Goal: Feedback & Contribution: Submit feedback/report problem

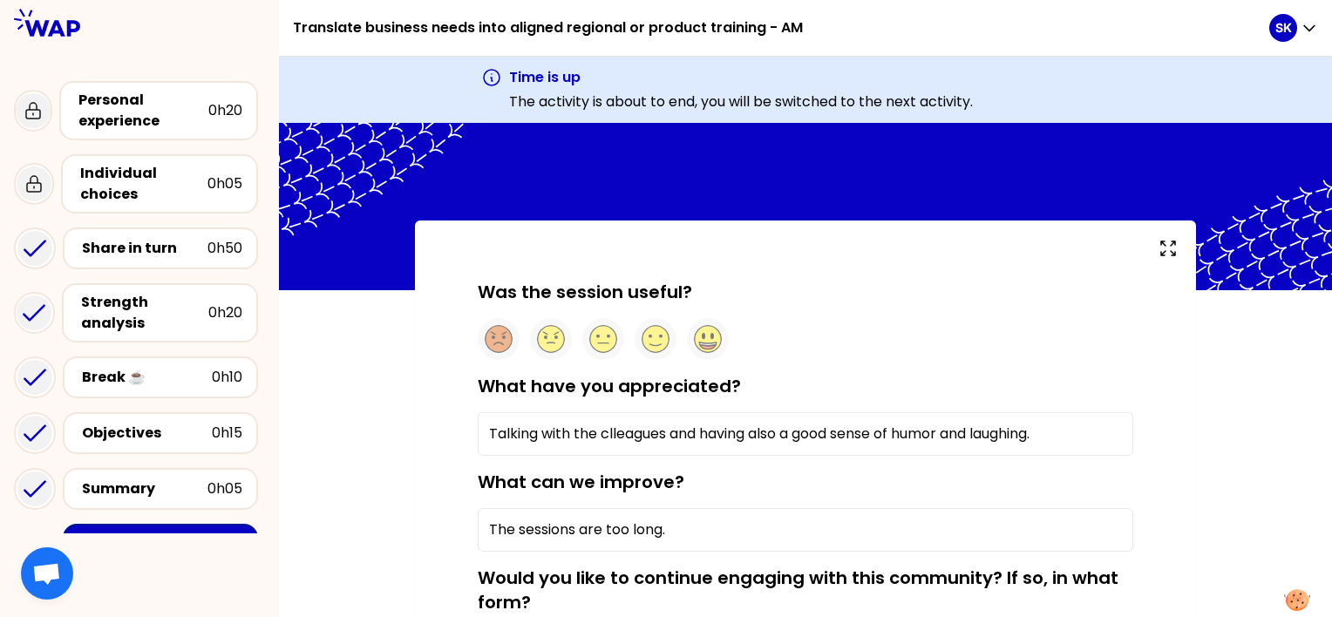
scroll to position [174, 0]
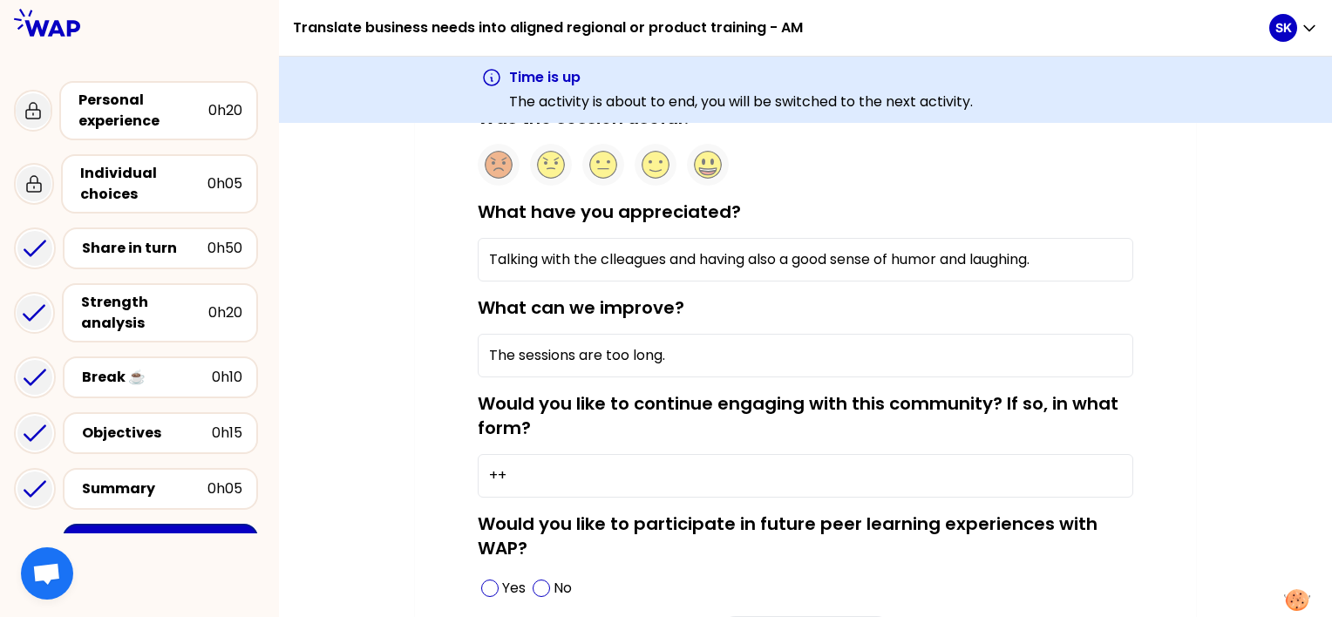
click at [602, 353] on input "The sessions are too long." at bounding box center [805, 356] width 655 height 44
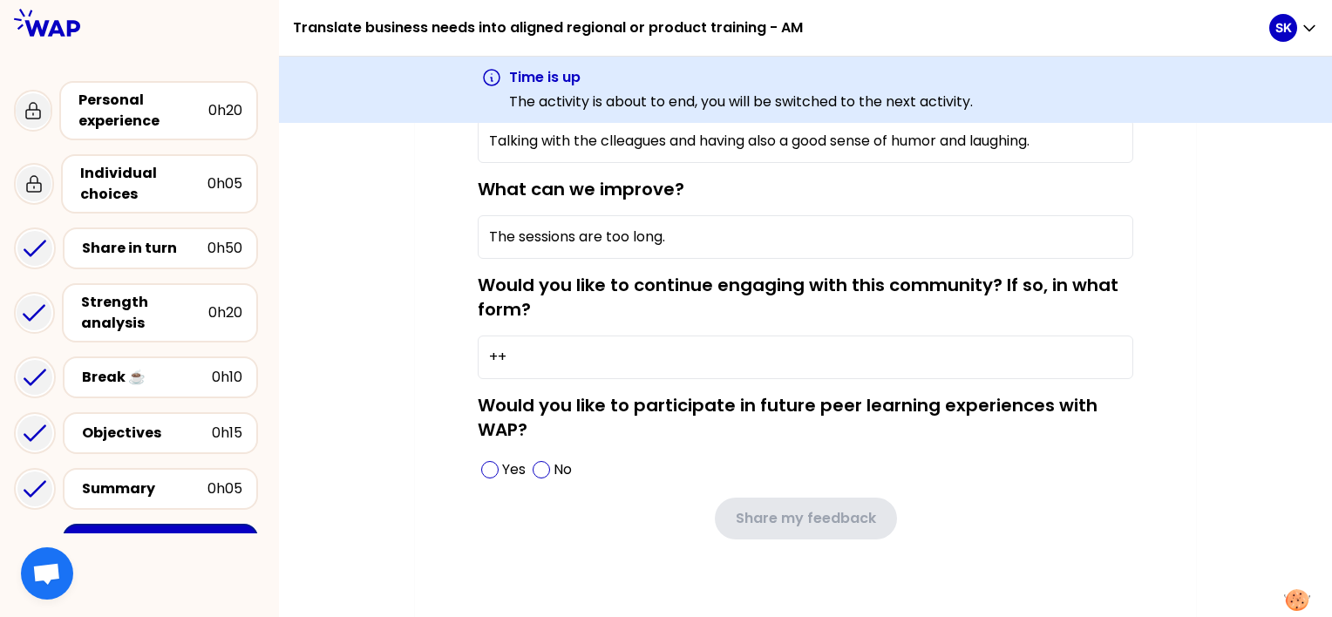
scroll to position [304, 0]
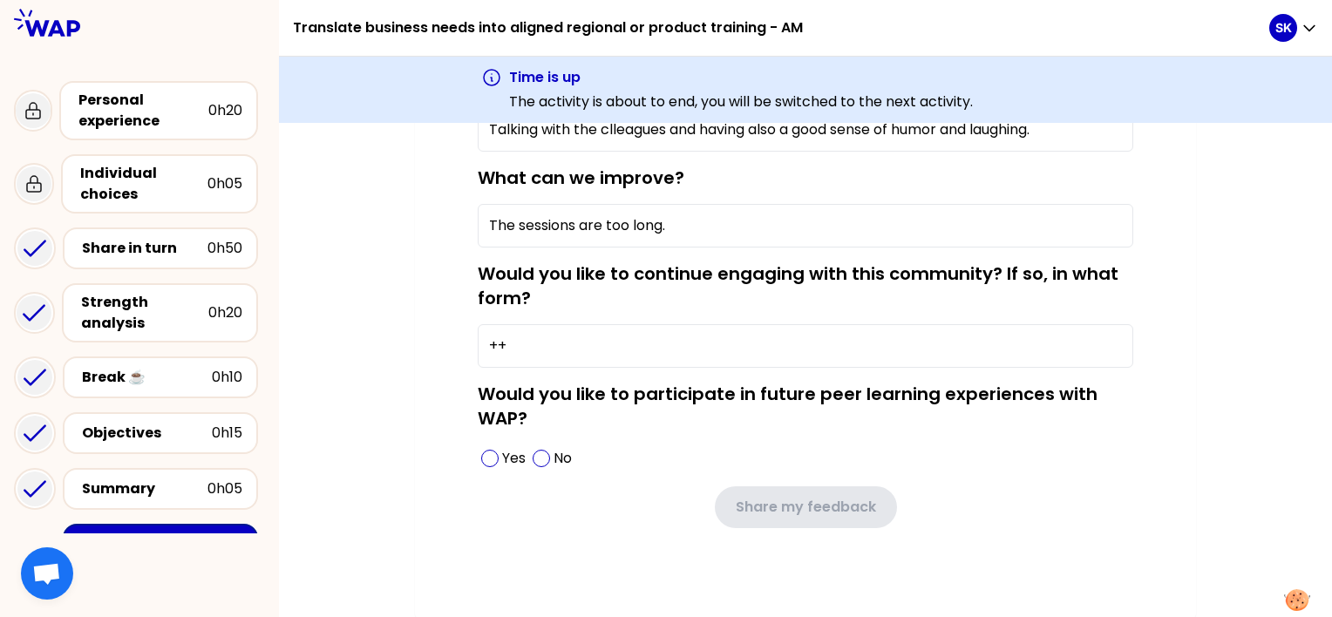
drag, startPoint x: 524, startPoint y: 344, endPoint x: 401, endPoint y: 345, distance: 122.9
click at [401, 345] on div "Was the session useful? What have you appreciated? Talking with the clleagues a…" at bounding box center [805, 267] width 1053 height 703
click at [352, 332] on div "Was the session useful? What have you appreciated? Talking with the clleagues a…" at bounding box center [805, 267] width 1053 height 703
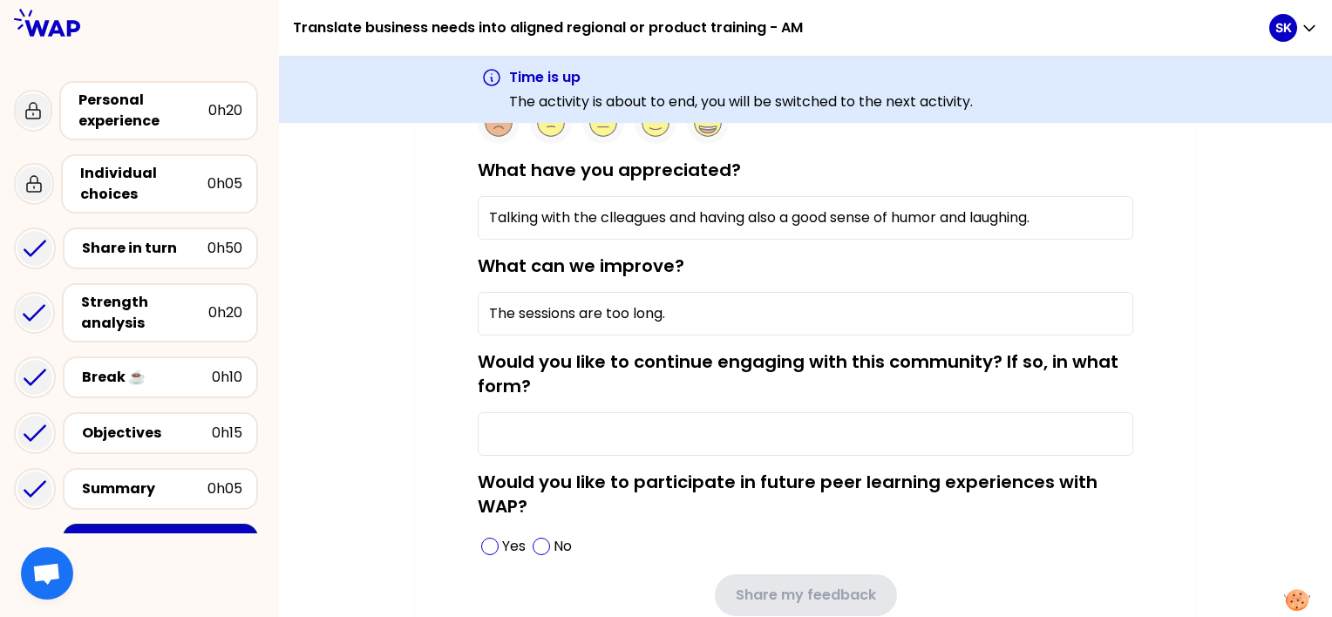
scroll to position [217, 0]
click at [686, 309] on input "The sessions are too long." at bounding box center [805, 313] width 655 height 44
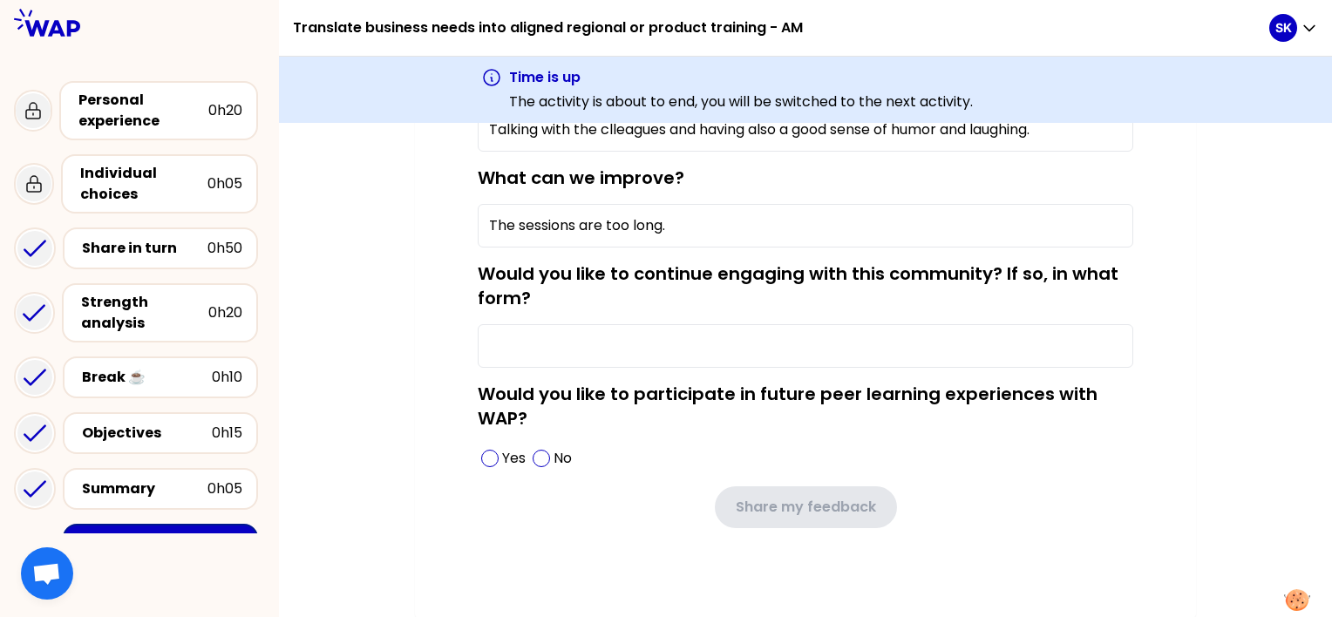
click at [559, 327] on input "Would you like to continue engaging with this community? If so, in what form?" at bounding box center [805, 346] width 655 height 44
type input "I"
click at [679, 221] on input "The sessions are too long." at bounding box center [805, 226] width 655 height 44
type input "The sessions are too long. It would be good to have"
